Goal: Task Accomplishment & Management: Use online tool/utility

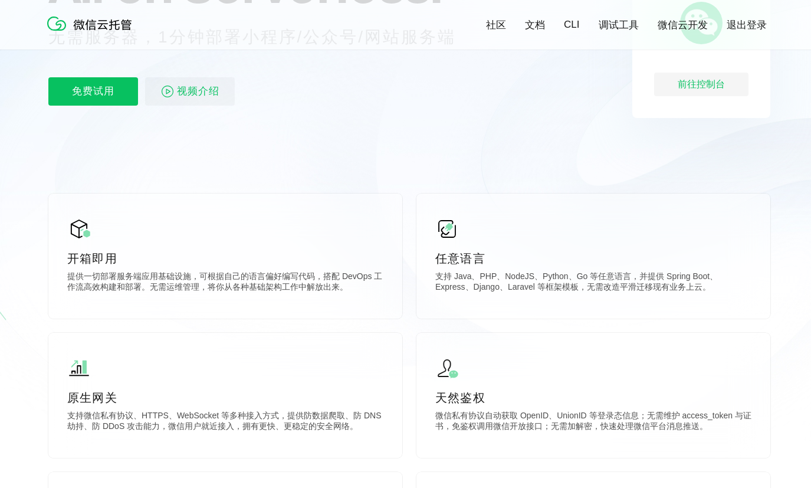
scroll to position [236, 0]
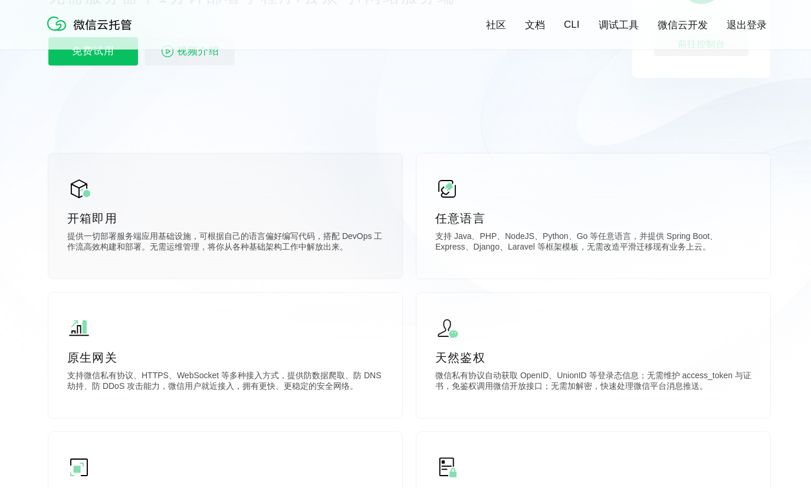
click at [244, 213] on p "开箱即用" at bounding box center [225, 218] width 316 height 17
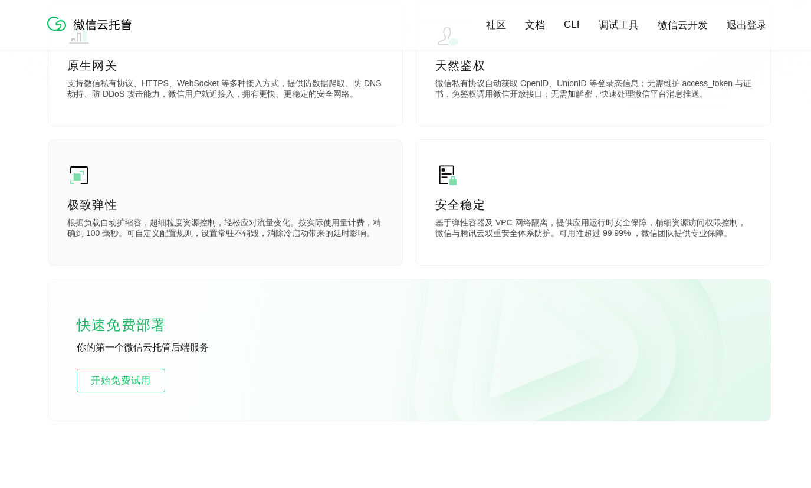
scroll to position [531, 0]
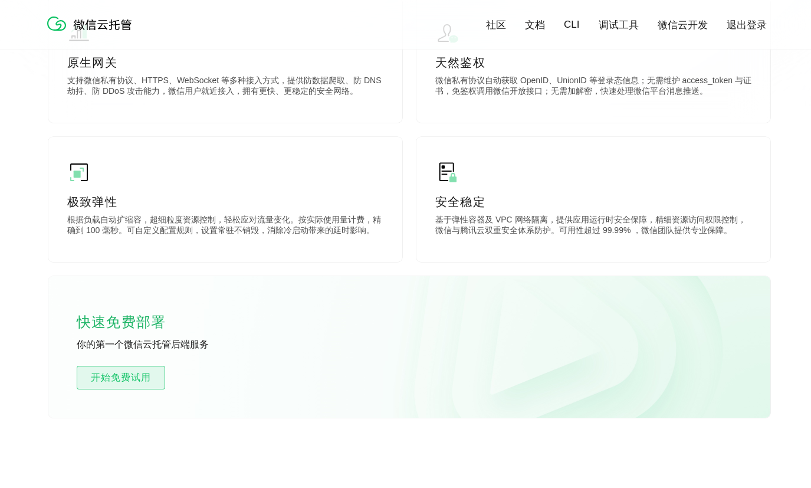
click at [124, 374] on span "开始免费试用" at bounding box center [120, 377] width 87 height 14
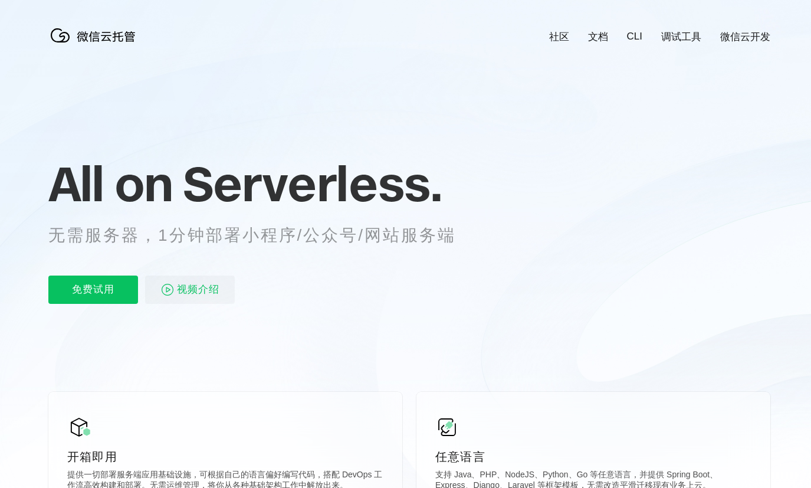
scroll to position [0, 2097]
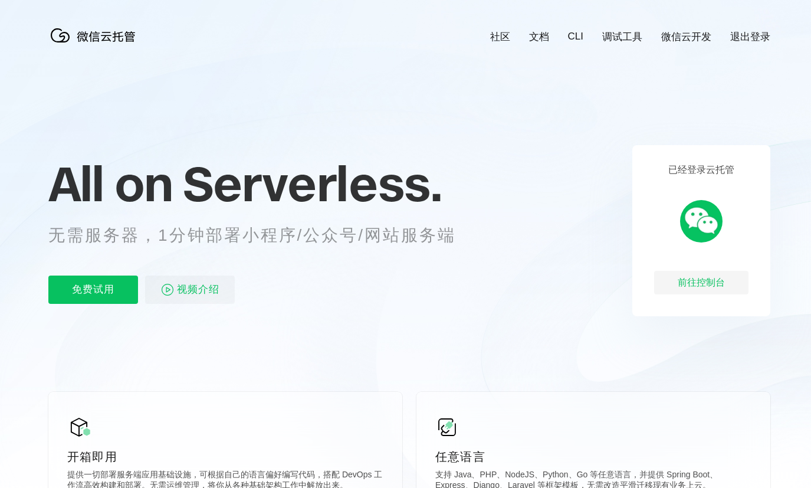
click at [701, 219] on img at bounding box center [701, 221] width 42 height 42
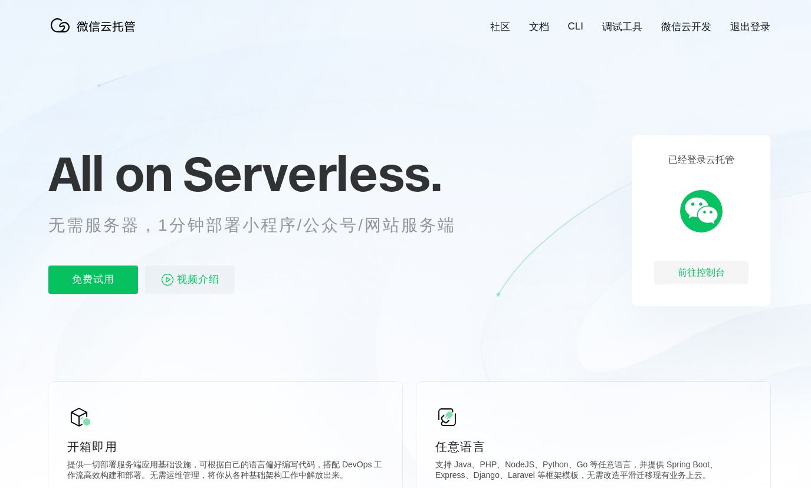
scroll to position [0, 0]
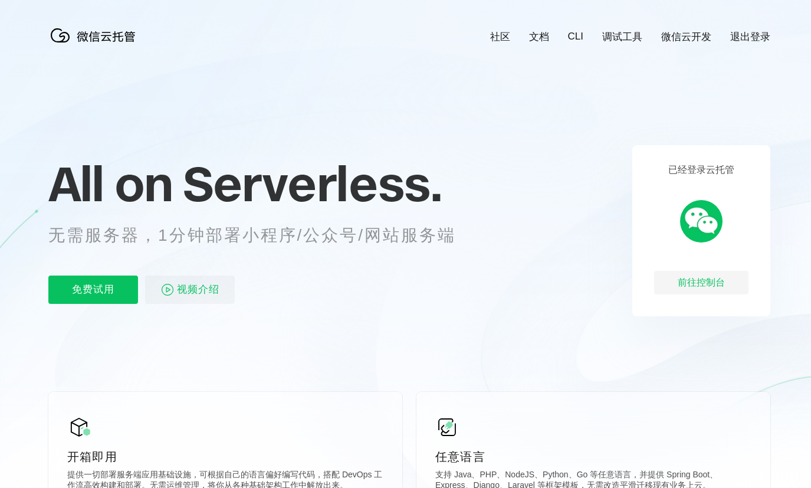
click at [688, 36] on link "微信云开发" at bounding box center [686, 37] width 50 height 14
click at [623, 39] on link "调试工具" at bounding box center [622, 37] width 40 height 14
click at [569, 35] on div "社区 文档 CLI 调试工具 微信云开发 退出登录" at bounding box center [620, 37] width 299 height 14
click at [570, 36] on link "CLI" at bounding box center [575, 37] width 15 height 12
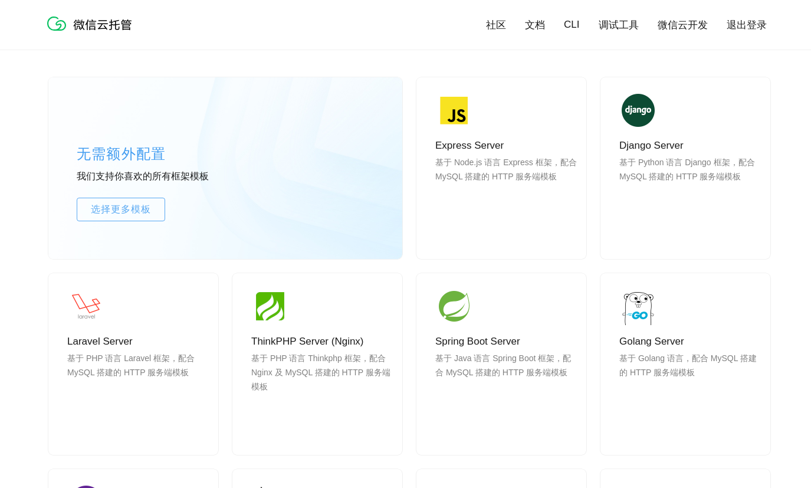
scroll to position [944, 0]
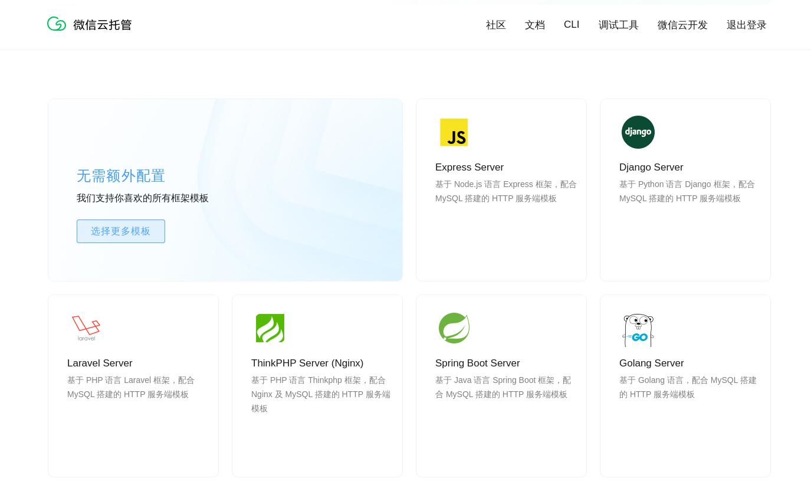
click at [128, 240] on link "选择更多模板" at bounding box center [121, 231] width 88 height 24
